Goal: Information Seeking & Learning: Find specific fact

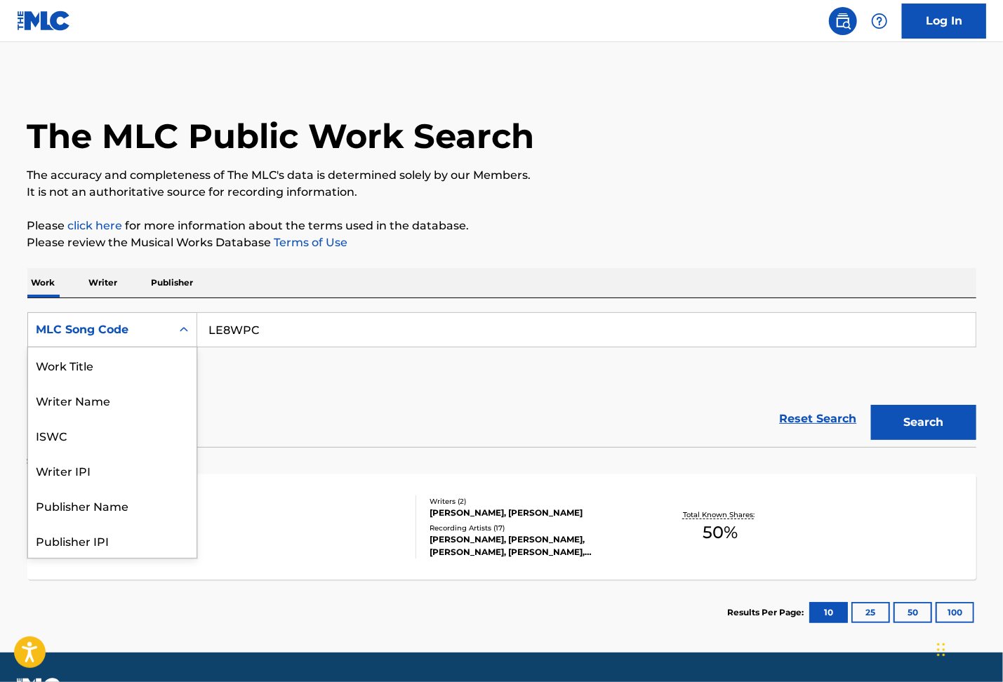
click at [180, 338] on div "Search Form" at bounding box center [183, 329] width 25 height 25
click at [94, 371] on div "Work Title" at bounding box center [112, 364] width 168 height 35
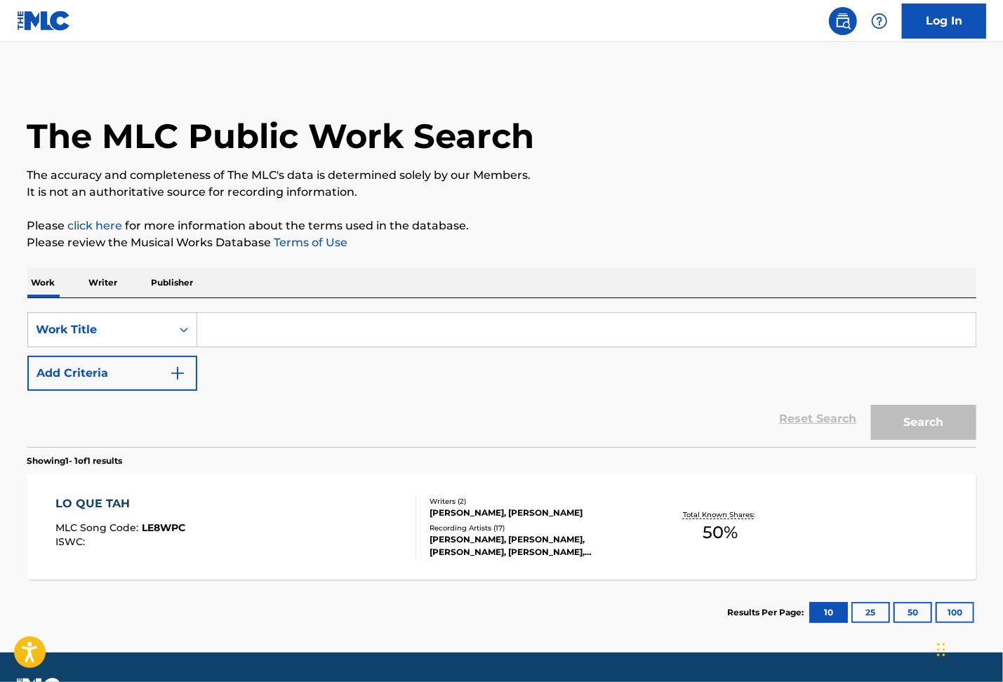
click at [267, 332] on input "Search Form" at bounding box center [586, 330] width 778 height 34
paste input "Rocky Mountain High"
type input "Rocky Mountain High"
click at [177, 371] on img "Search Form" at bounding box center [177, 373] width 17 height 17
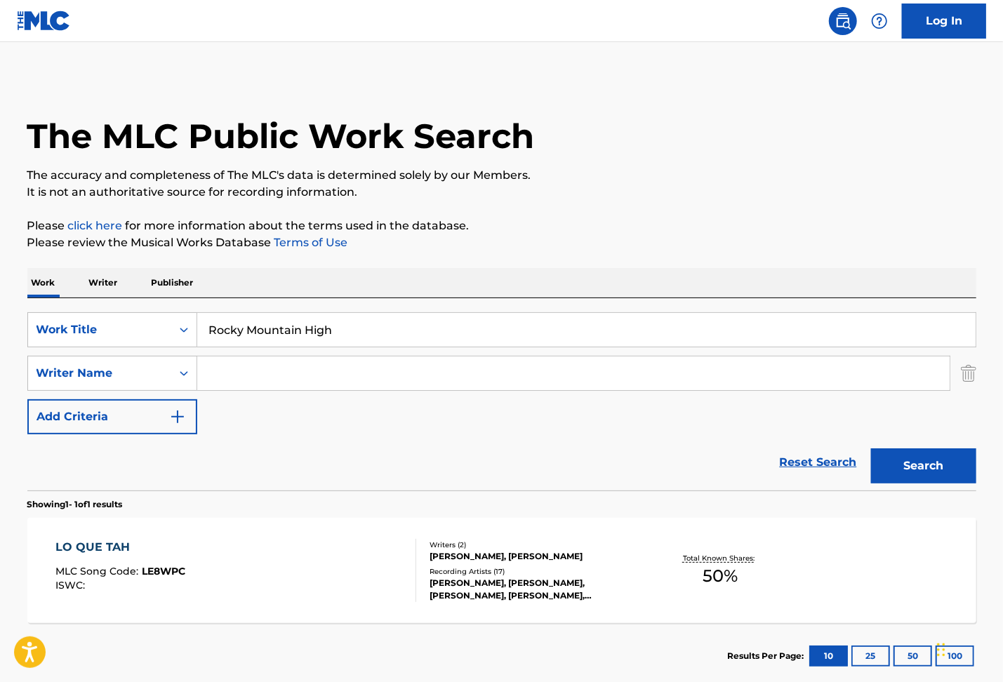
click at [261, 368] on input "Search Form" at bounding box center [573, 373] width 752 height 34
type input "[GEOGRAPHIC_DATA]"
click at [871, 448] on button "Search" at bounding box center [923, 465] width 105 height 35
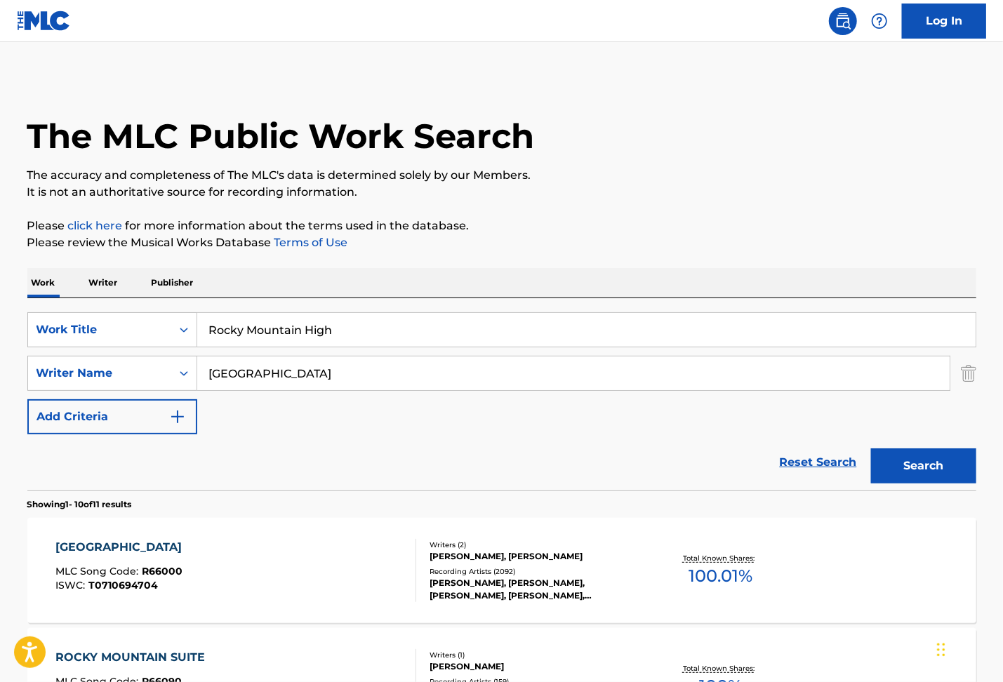
scroll to position [281, 0]
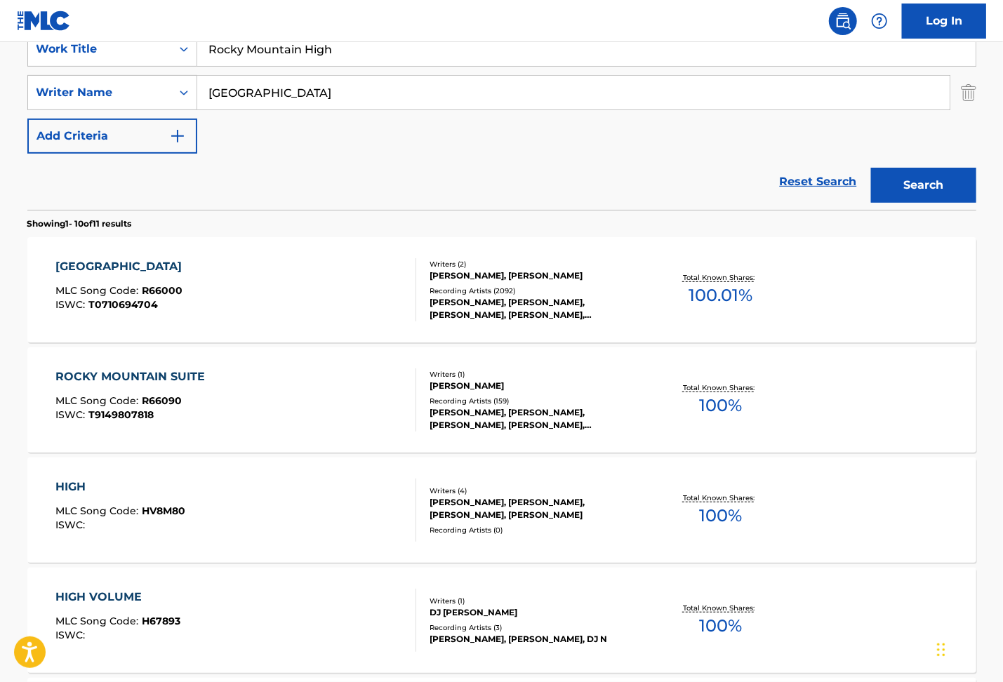
click at [288, 257] on div "ROCKY MOUNTAIN HIGH MLC Song Code : R66000 ISWC : T0710694704 Writers ( 2 ) [PE…" at bounding box center [501, 289] width 949 height 105
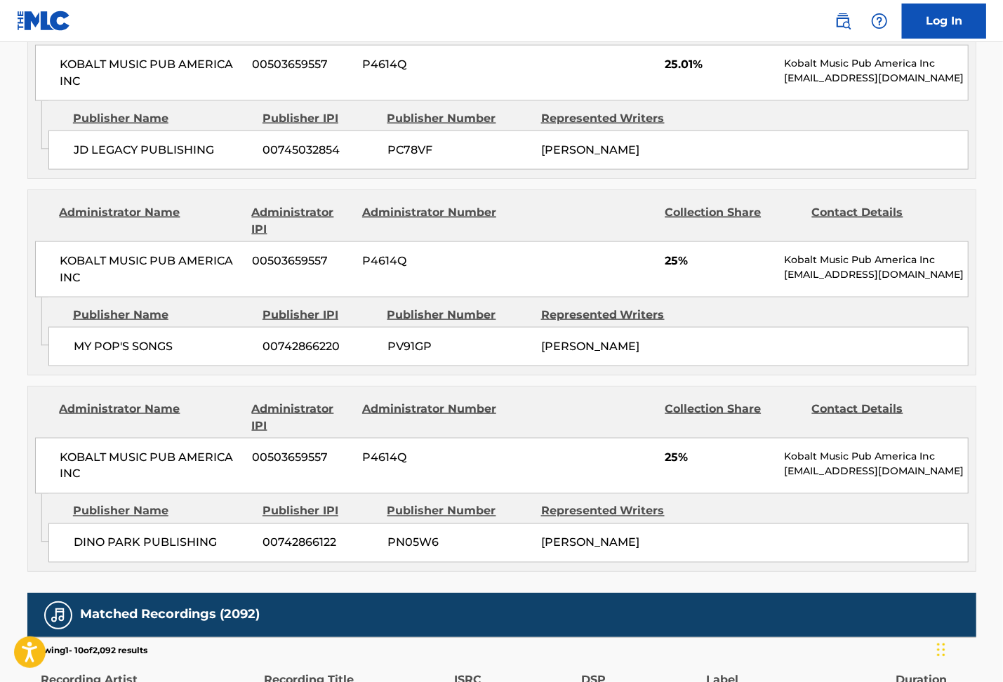
scroll to position [935, 0]
